Goal: Task Accomplishment & Management: Manage account settings

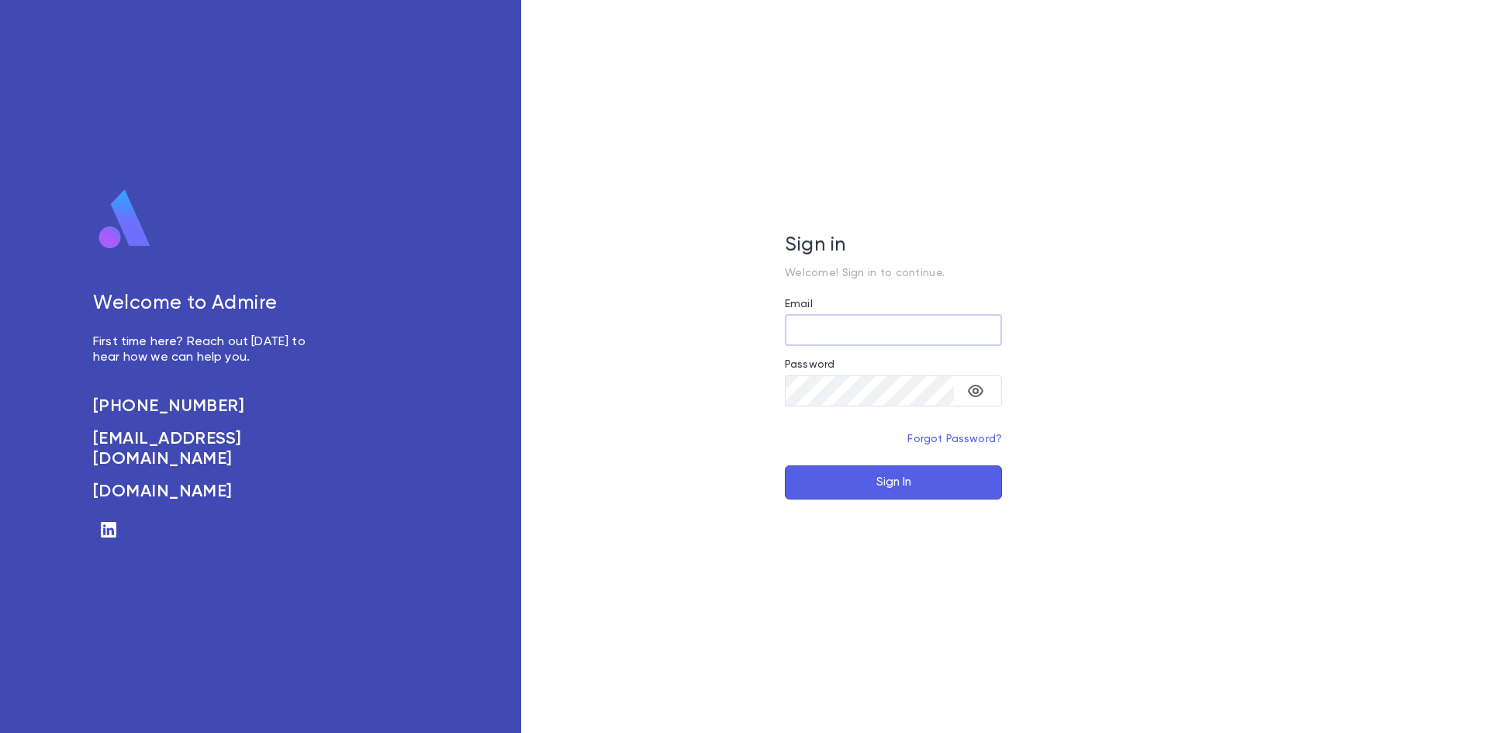
type input "**********"
click at [856, 479] on button "Sign In" at bounding box center [893, 482] width 217 height 34
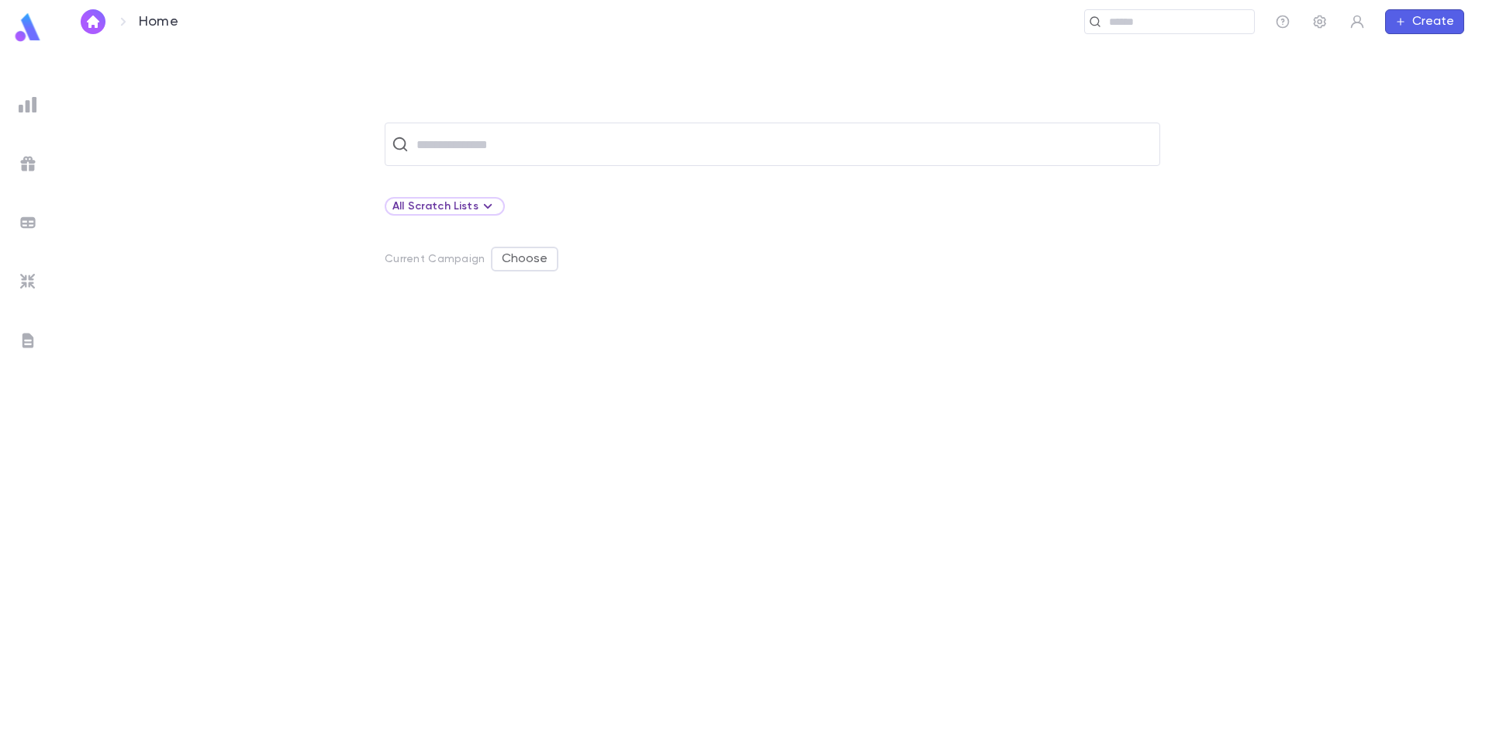
click at [15, 276] on div at bounding box center [28, 282] width 28 height 28
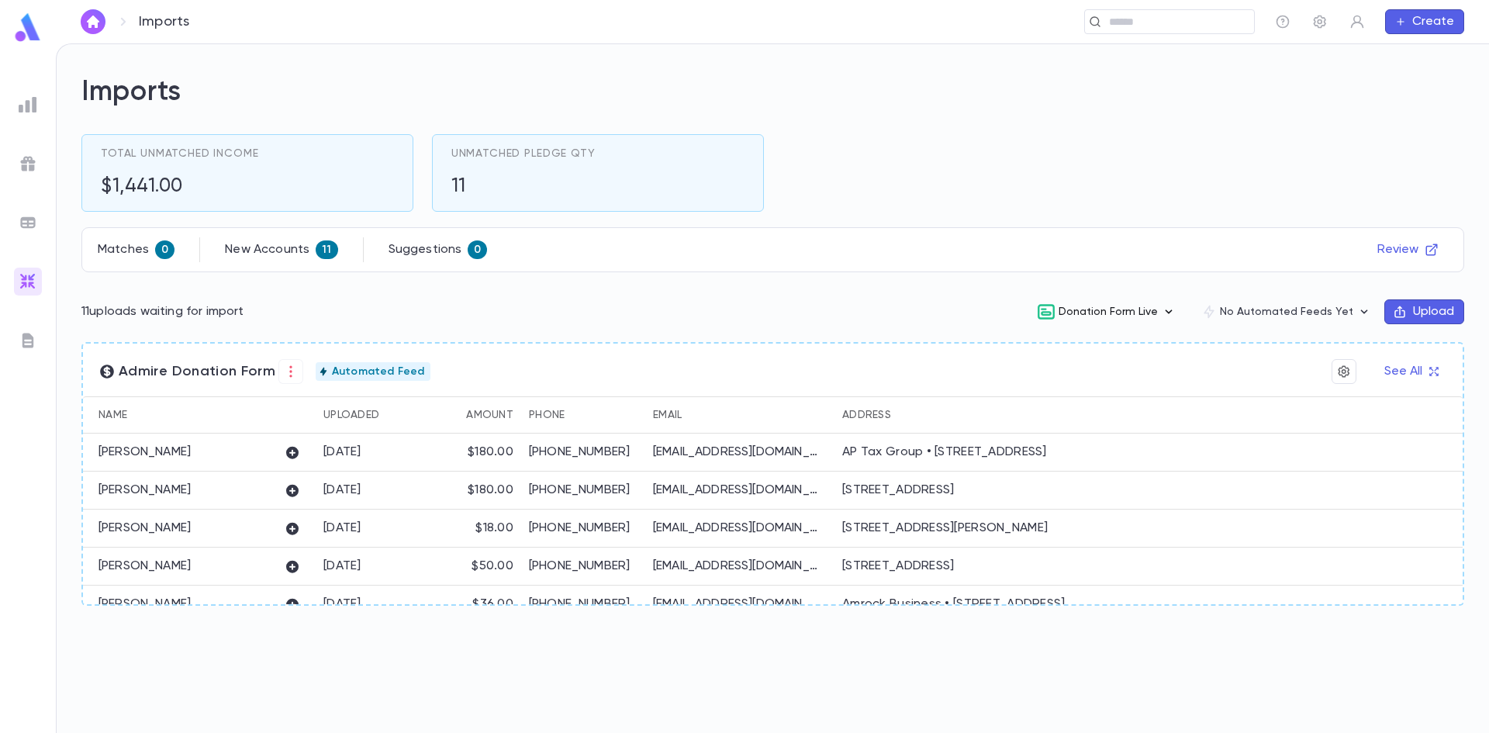
click at [1177, 311] on icon "button" at bounding box center [1169, 312] width 16 height 16
click at [649, 306] on div at bounding box center [744, 366] width 1489 height 733
click at [283, 377] on icon "button" at bounding box center [291, 372] width 16 height 16
click at [1440, 363] on div at bounding box center [744, 366] width 1489 height 733
click at [1424, 379] on body "Imports ​ Create Imports Total Unmatched Income $1,441.00 Unmatched Pledge Qty …" at bounding box center [744, 388] width 1489 height 690
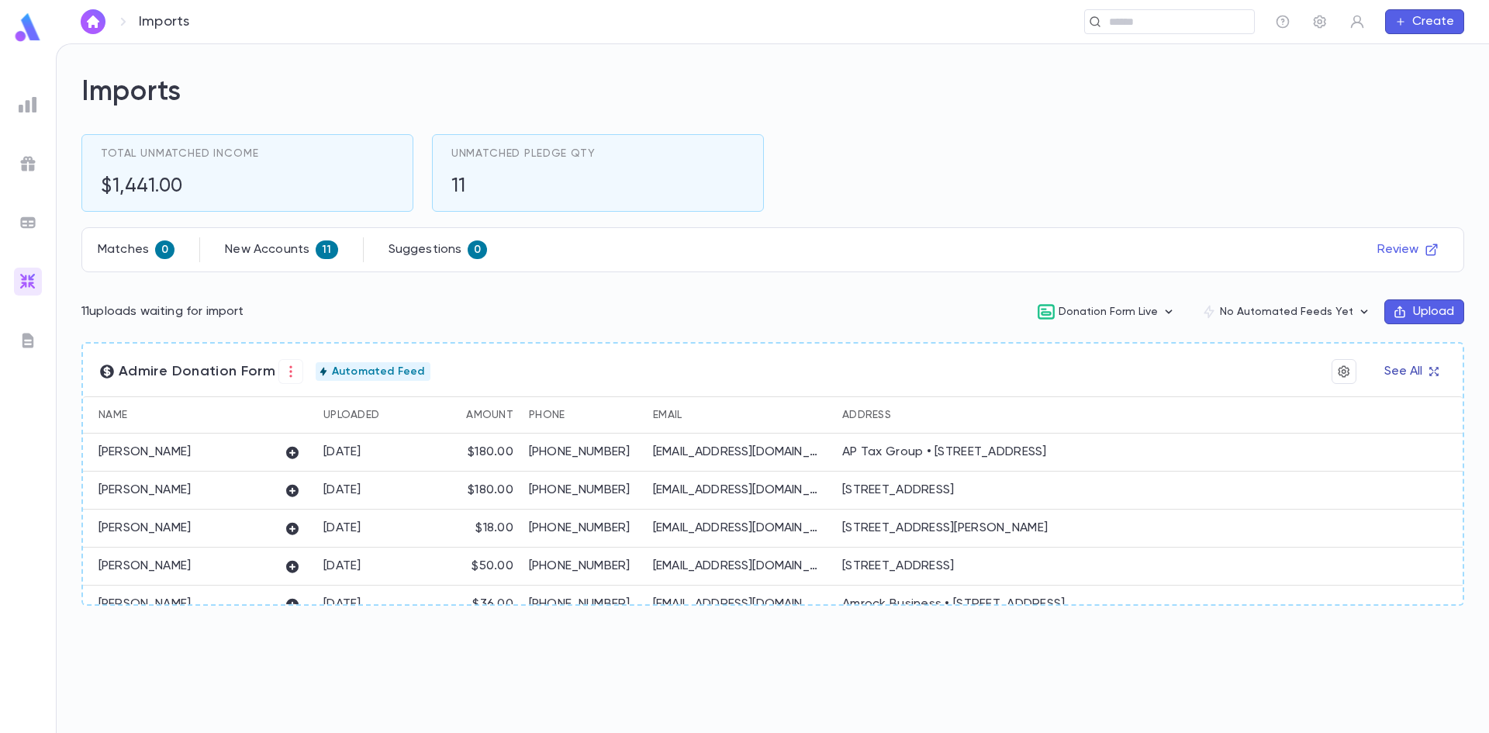
click at [1423, 376] on button "See All" at bounding box center [1411, 371] width 72 height 25
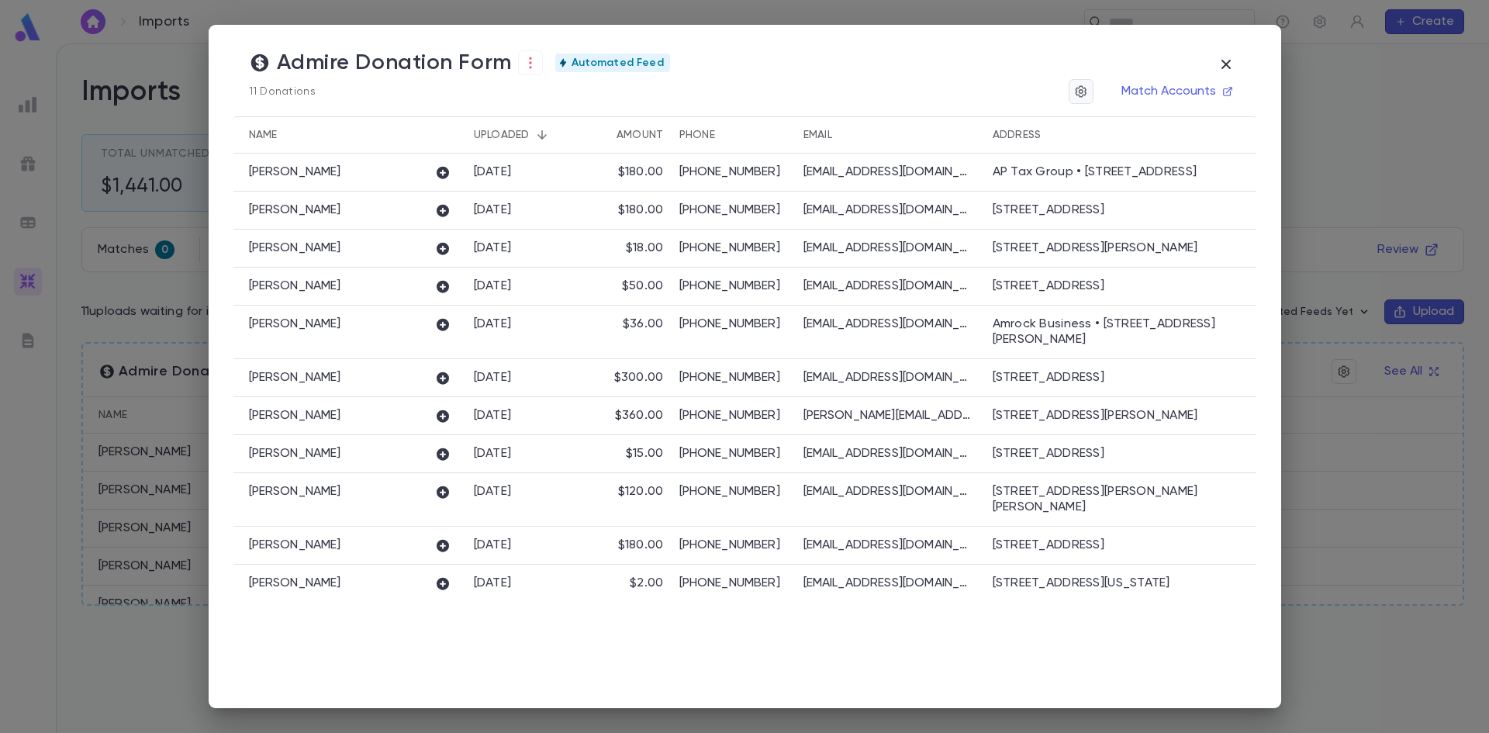
click at [1098, 95] on div "Match Accounts" at bounding box center [1155, 91] width 172 height 25
click at [1085, 88] on icon "button" at bounding box center [1081, 91] width 12 height 12
click at [941, 94] on div at bounding box center [744, 366] width 1489 height 733
click at [524, 60] on icon "button" at bounding box center [531, 63] width 16 height 16
click at [733, 57] on div at bounding box center [744, 366] width 1489 height 733
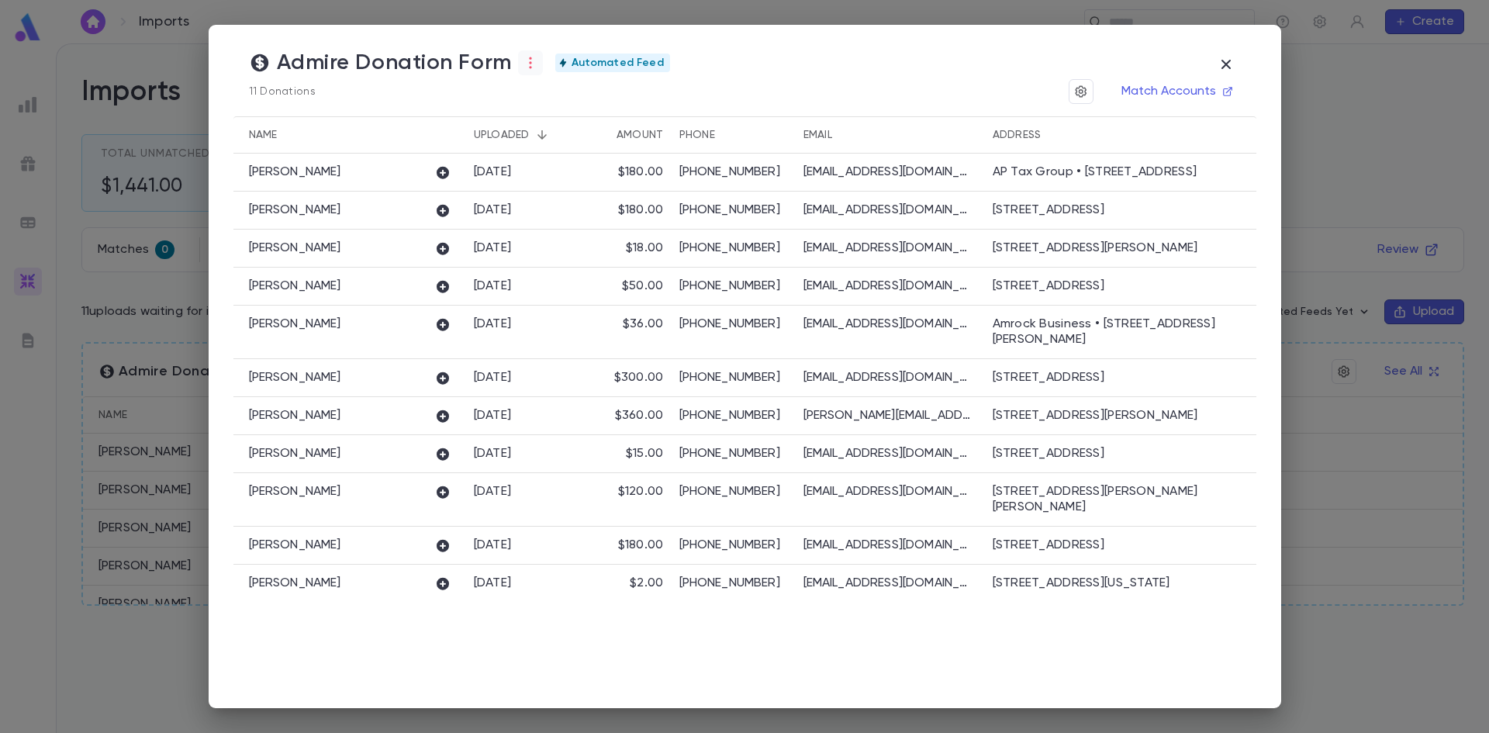
click at [523, 67] on icon "button" at bounding box center [531, 63] width 16 height 16
click at [584, 145] on li "Imported" at bounding box center [563, 142] width 93 height 25
click at [648, 144] on li "Download" at bounding box center [660, 148] width 93 height 25
click at [157, 694] on div "No records to download" at bounding box center [125, 693] width 130 height 29
click at [523, 66] on icon "button" at bounding box center [531, 63] width 16 height 16
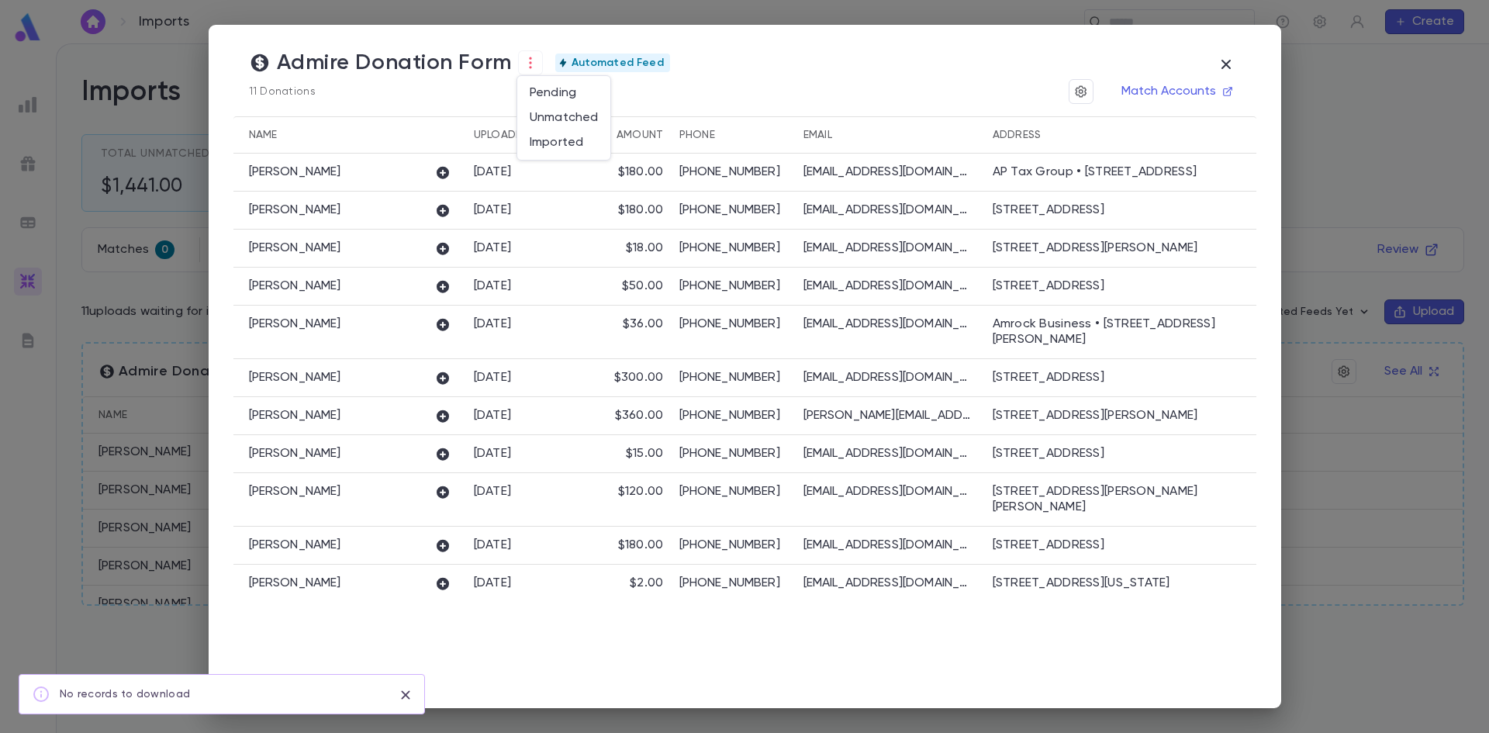
click at [936, 91] on div at bounding box center [744, 366] width 1489 height 733
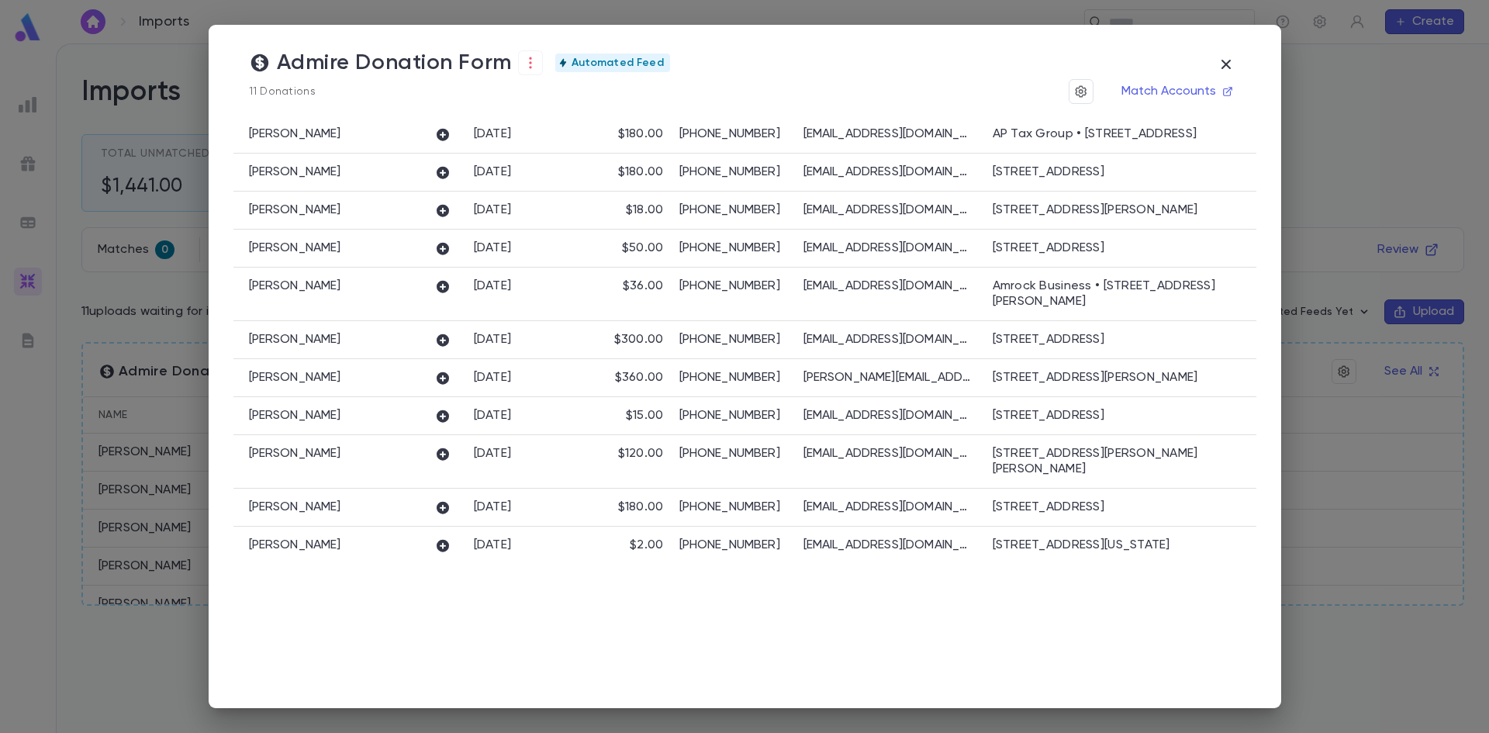
scroll to position [59, 0]
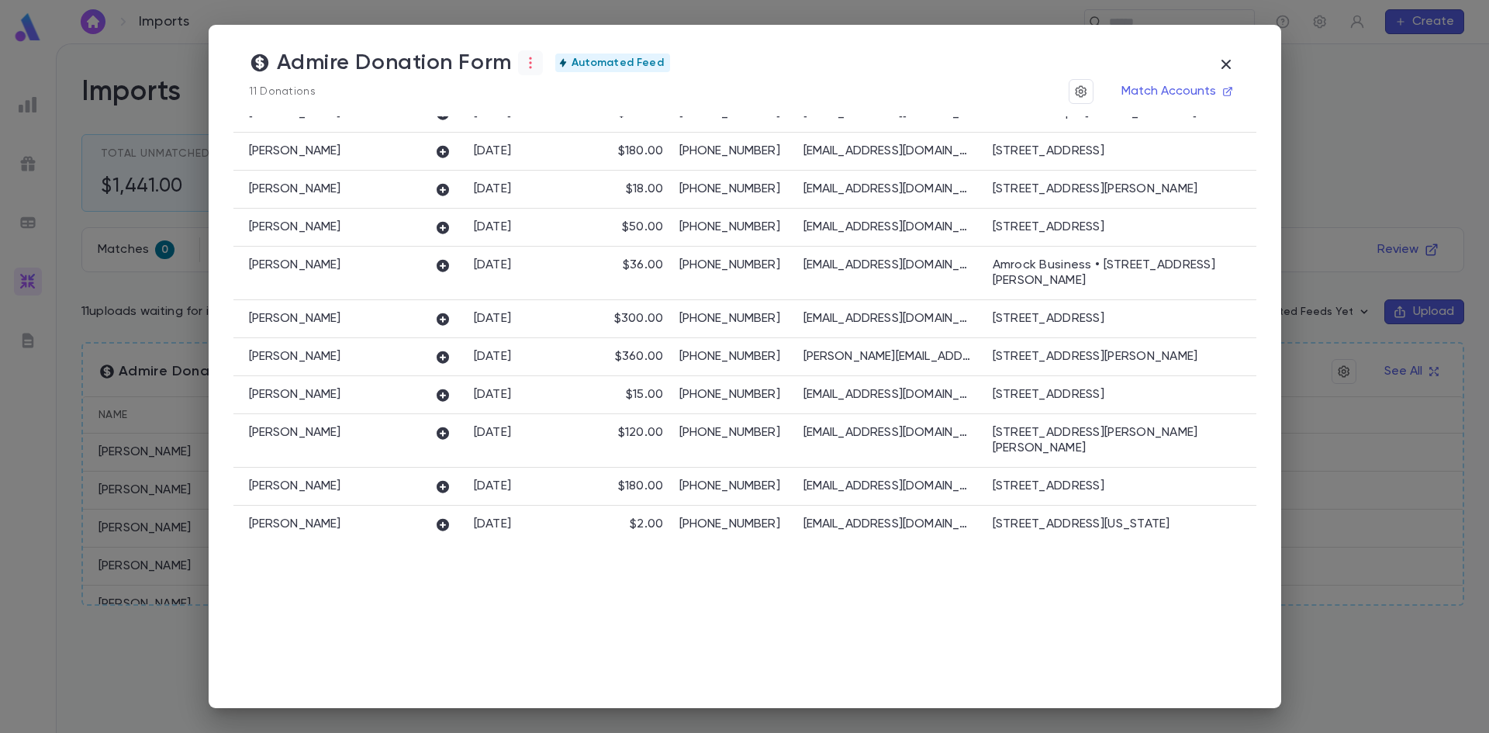
click at [523, 63] on icon "button" at bounding box center [531, 63] width 16 height 16
click at [574, 88] on li "Pending" at bounding box center [563, 93] width 93 height 25
click at [667, 99] on li "Download" at bounding box center [660, 98] width 93 height 25
click at [528, 62] on icon "button" at bounding box center [531, 63] width 16 height 16
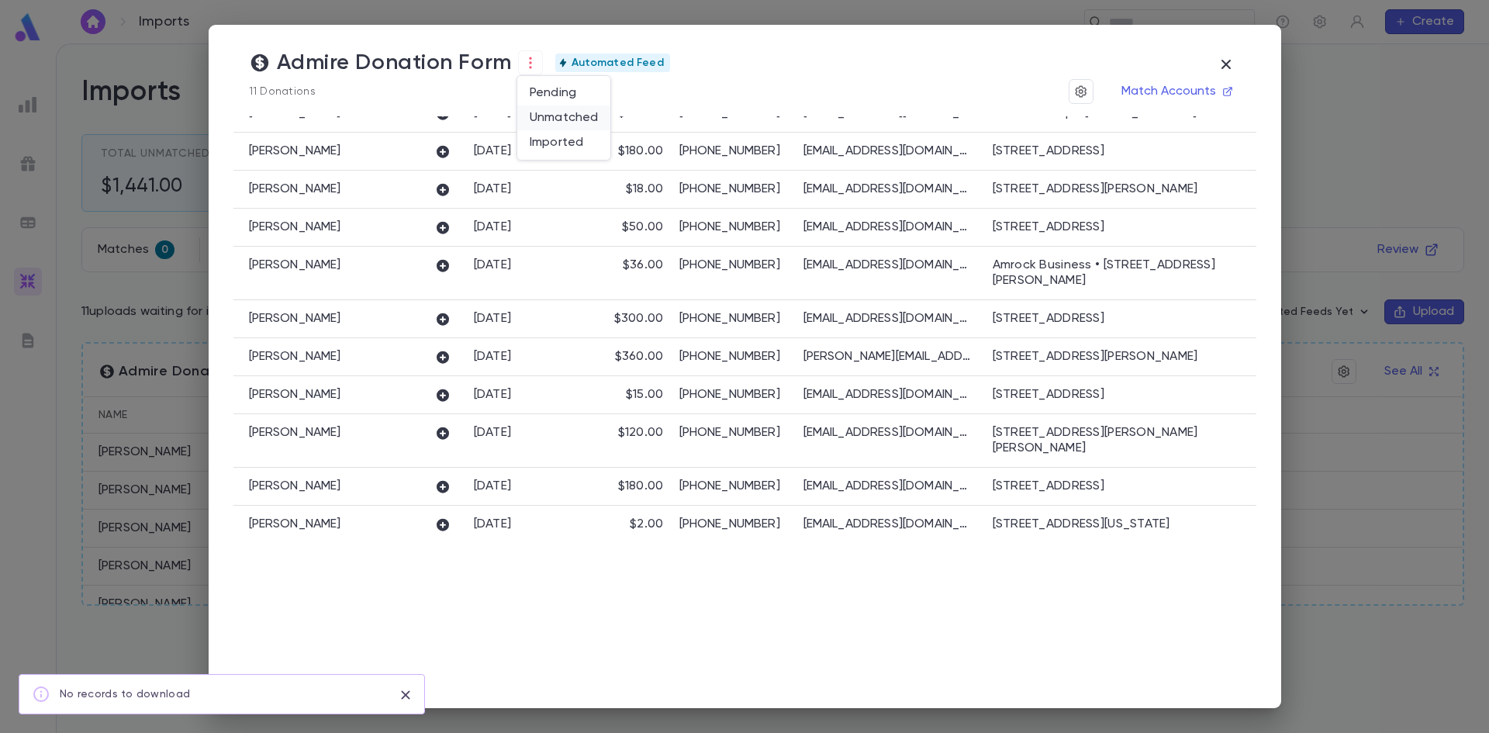
click at [534, 109] on li "Unmatched" at bounding box center [563, 117] width 93 height 25
click at [660, 115] on li "Download" at bounding box center [660, 123] width 93 height 25
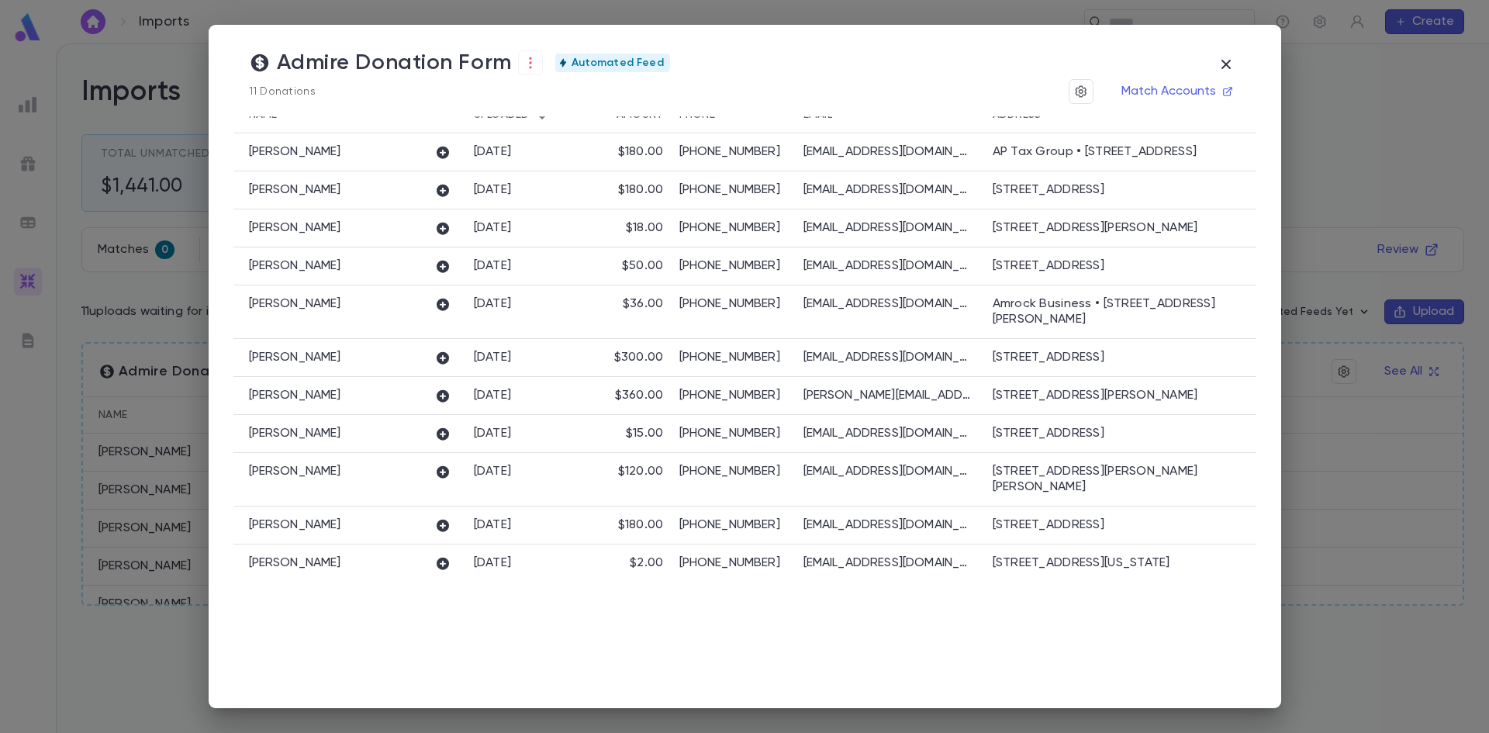
scroll to position [0, 0]
